Goal: Task Accomplishment & Management: Complete application form

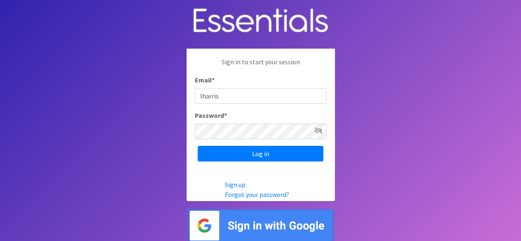
type input "[EMAIL_ADDRESS][DOMAIN_NAME]"
click at [318, 128] on icon at bounding box center [318, 130] width 8 height 7
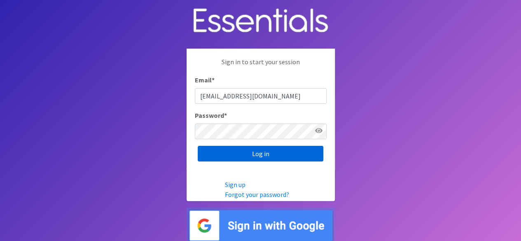
click at [216, 154] on input "Log in" at bounding box center [261, 154] width 126 height 16
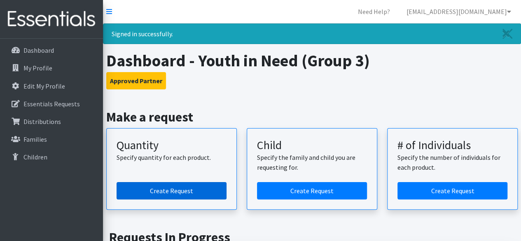
click at [180, 190] on link "Create Request" at bounding box center [172, 190] width 110 height 17
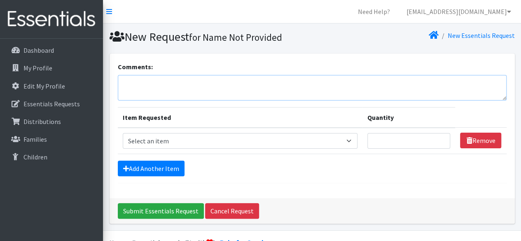
click at [149, 86] on textarea "Comments:" at bounding box center [312, 88] width 389 height 26
type textarea "STL HV pick up [DATE]"
click at [189, 138] on select "Select an item Size 0/Newborn Size 1 Size 2 Size 3 Size 4 Size 5 Size 6 Size 7 …" at bounding box center [240, 141] width 235 height 16
select select "1095"
click at [123, 133] on select "Select an item Size 0/Newborn Size 1 Size 2 Size 3 Size 4 Size 5 Size 6 Size 7 …" at bounding box center [240, 141] width 235 height 16
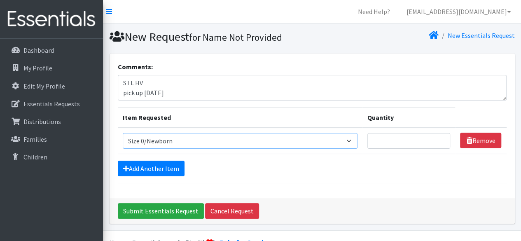
click at [163, 139] on select "Select an item Size 0/Newborn Size 1 Size 2 Size 3 Size 4 Size 5 Size 6 Size 7 …" at bounding box center [240, 141] width 235 height 16
click at [123, 133] on select "Select an item Size 0/Newborn Size 1 Size 2 Size 3 Size 4 Size 5 Size 6 Size 7 …" at bounding box center [240, 141] width 235 height 16
click at [400, 139] on input "Quantity" at bounding box center [408, 141] width 83 height 16
type input "50"
click at [161, 167] on link "Add Another Item" at bounding box center [151, 169] width 67 height 16
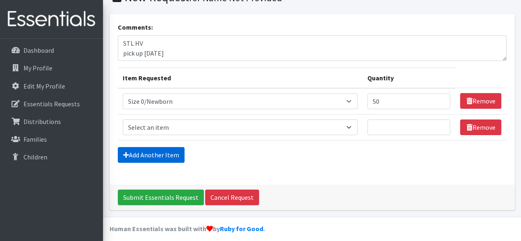
scroll to position [44, 0]
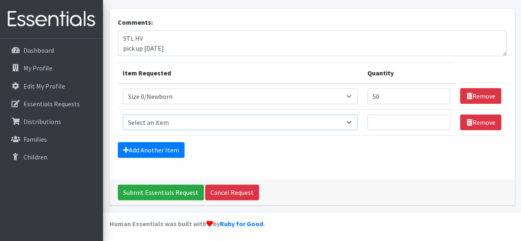
click at [160, 121] on select "Select an item Size 0/Newborn Size 1 Size 2 Size 3 Size 4 Size 5 Size 6 Size 7 …" at bounding box center [240, 122] width 235 height 16
select select "1094"
click at [123, 114] on select "Select an item Size 0/Newborn Size 1 Size 2 Size 3 Size 4 Size 5 Size 6 Size 7 …" at bounding box center [240, 122] width 235 height 16
click at [411, 123] on input "Quantity" at bounding box center [408, 122] width 83 height 16
type input "1"
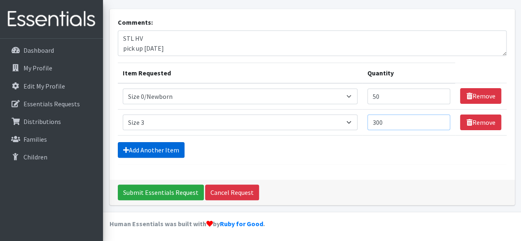
type input "300"
click at [153, 150] on link "Add Another Item" at bounding box center [151, 150] width 67 height 16
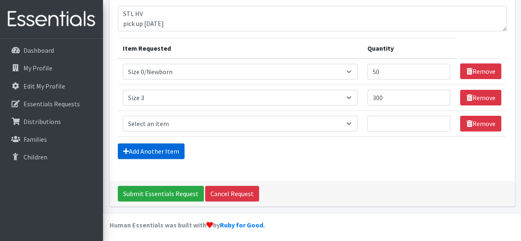
scroll to position [70, 0]
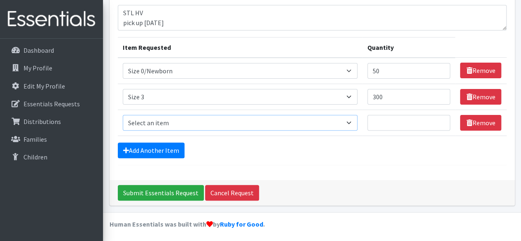
click at [160, 123] on select "Select an item Size 0/Newborn Size 1 Size 2 Size 3 Size 4 Size 5 Size 6 Size 7 …" at bounding box center [240, 123] width 235 height 16
select select "1097"
click at [123, 115] on select "Select an item Size 0/Newborn Size 1 Size 2 Size 3 Size 4 Size 5 Size 6 Size 7 …" at bounding box center [240, 123] width 235 height 16
click at [375, 124] on input "Quantity" at bounding box center [408, 123] width 83 height 16
type input "1300"
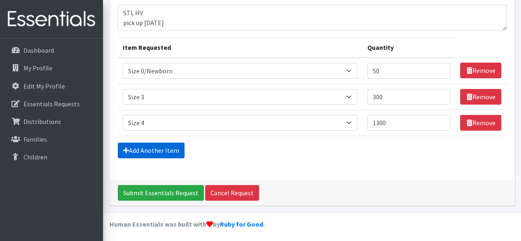
click at [156, 149] on link "Add Another Item" at bounding box center [151, 150] width 67 height 16
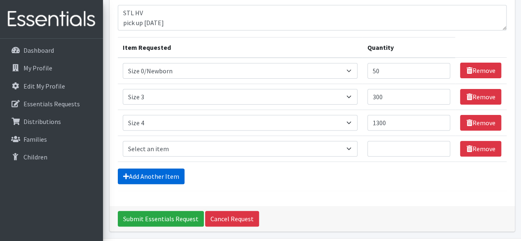
scroll to position [96, 0]
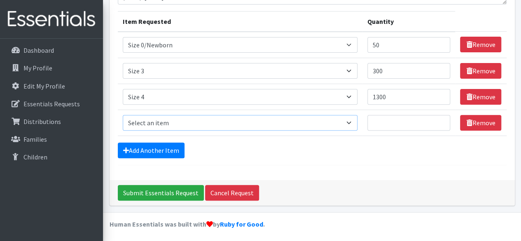
click at [153, 121] on select "Select an item Size 0/Newborn Size 1 Size 2 Size 3 Size 4 Size 5 Size 6 Size 7 …" at bounding box center [240, 123] width 235 height 16
select select "1098"
click at [123, 115] on select "Select an item Size 0/Newborn Size 1 Size 2 Size 3 Size 4 Size 5 Size 6 Size 7 …" at bounding box center [240, 123] width 235 height 16
click at [390, 125] on input "Quantity" at bounding box center [408, 123] width 83 height 16
type input "1750"
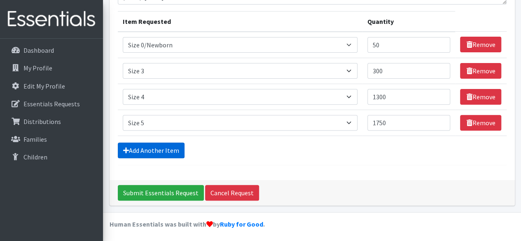
click at [158, 152] on link "Add Another Item" at bounding box center [151, 150] width 67 height 16
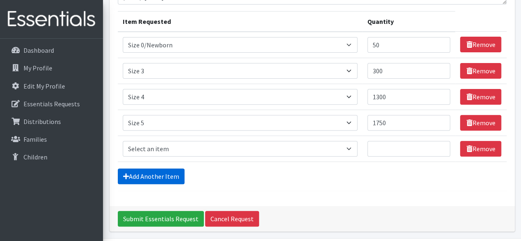
scroll to position [122, 0]
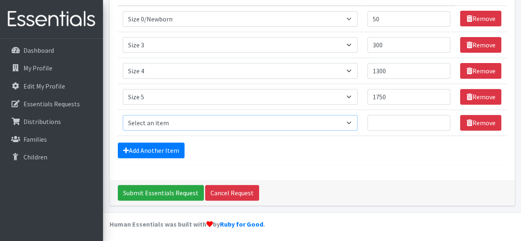
click at [178, 121] on select "Select an item Size 0/Newborn Size 1 Size 2 Size 3 Size 4 Size 5 Size 6 Size 7 …" at bounding box center [240, 123] width 235 height 16
select select "1100"
click at [123, 115] on select "Select an item Size 0/Newborn Size 1 Size 2 Size 3 Size 4 Size 5 Size 6 Size 7 …" at bounding box center [240, 123] width 235 height 16
click at [391, 122] on input "Quantity" at bounding box center [408, 123] width 83 height 16
drag, startPoint x: 398, startPoint y: 134, endPoint x: 422, endPoint y: 121, distance: 26.7
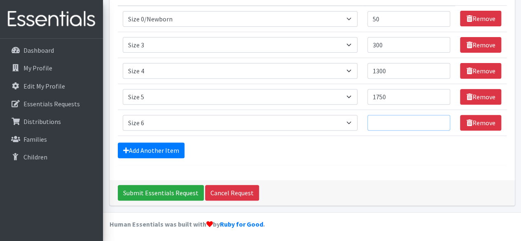
click at [422, 121] on td "Quantity" at bounding box center [408, 123] width 93 height 26
click at [397, 120] on input "Quantity" at bounding box center [408, 123] width 83 height 16
type input "1500"
click at [282, 159] on form "Comments: STL HV pick up September 18 Item Requested Quantity Item Requested Se…" at bounding box center [312, 52] width 389 height 225
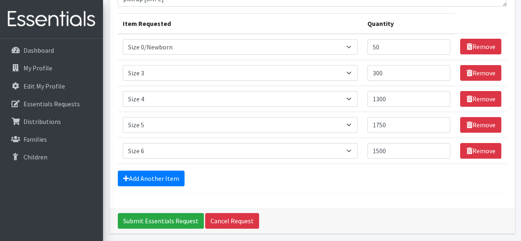
scroll to position [99, 0]
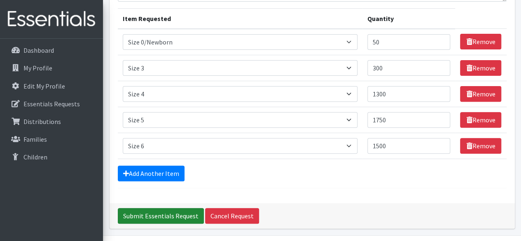
click at [175, 212] on input "Submit Essentials Request" at bounding box center [161, 216] width 86 height 16
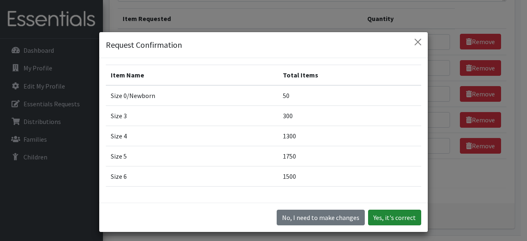
click at [404, 217] on button "Yes, it's correct" at bounding box center [394, 218] width 53 height 16
